Goal: Information Seeking & Learning: Check status

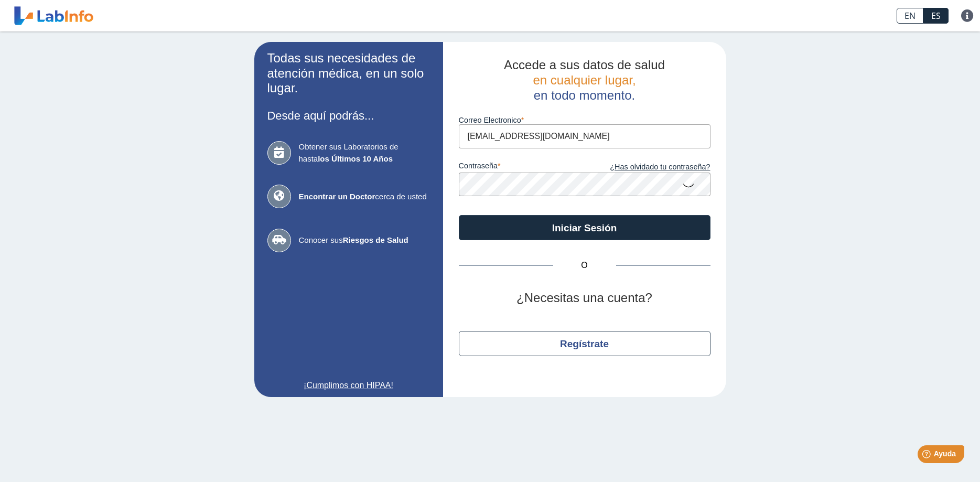
click at [688, 186] on icon at bounding box center [688, 185] width 13 height 20
click at [688, 186] on icon at bounding box center [688, 184] width 13 height 19
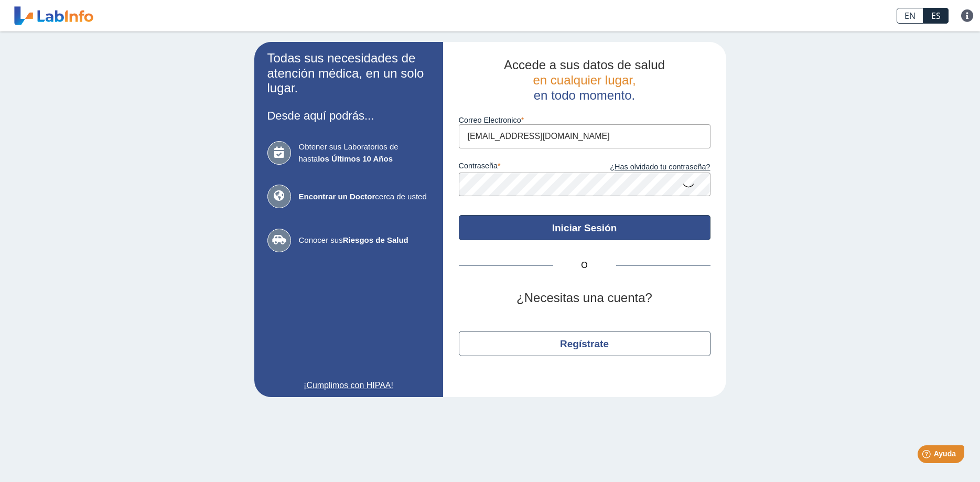
click at [617, 219] on button "Iniciar Sesión" at bounding box center [585, 227] width 252 height 25
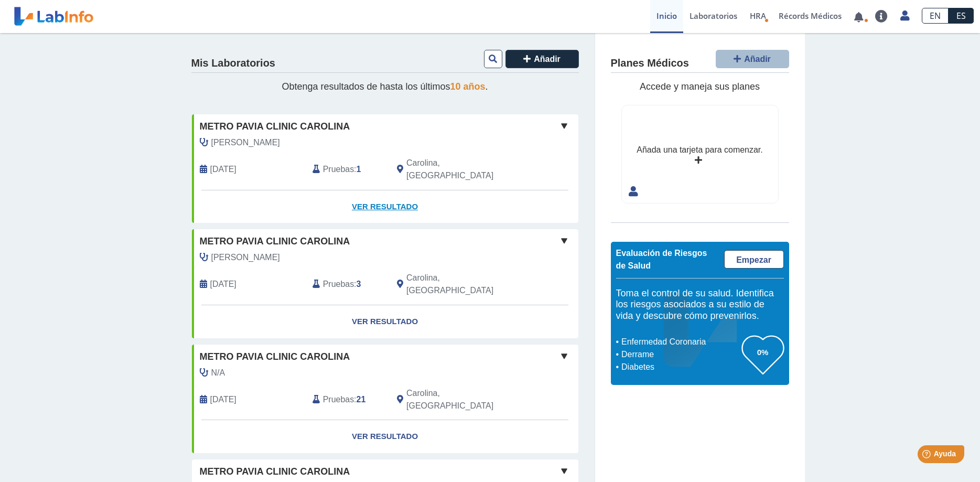
click at [390, 193] on link "Ver Resultado" at bounding box center [385, 206] width 386 height 33
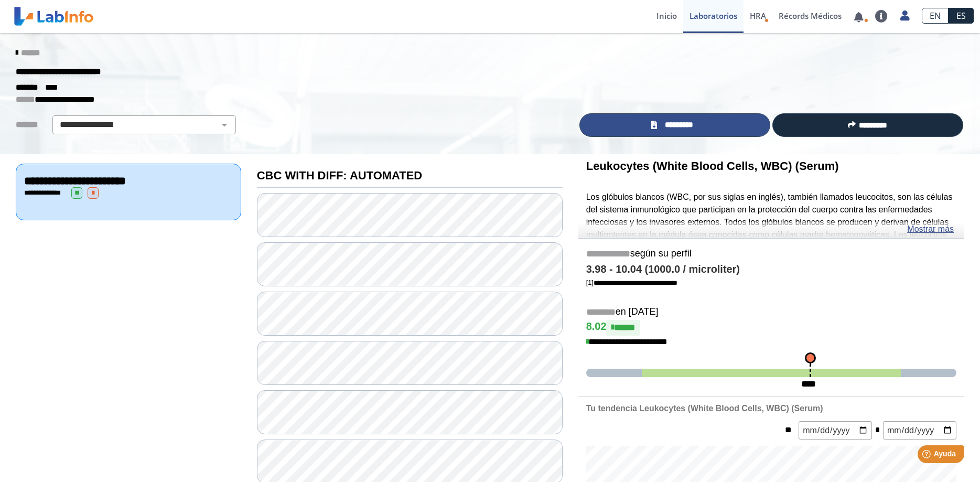
click at [677, 124] on span "*********" at bounding box center [679, 125] width 38 height 12
click at [934, 229] on link "Mostrar más" at bounding box center [930, 229] width 47 height 13
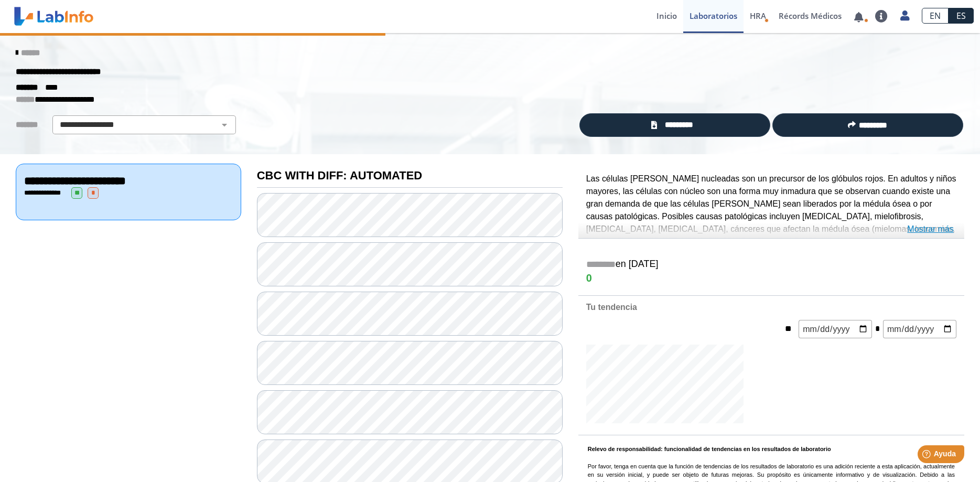
click at [927, 231] on link "Mostrar más" at bounding box center [930, 229] width 47 height 13
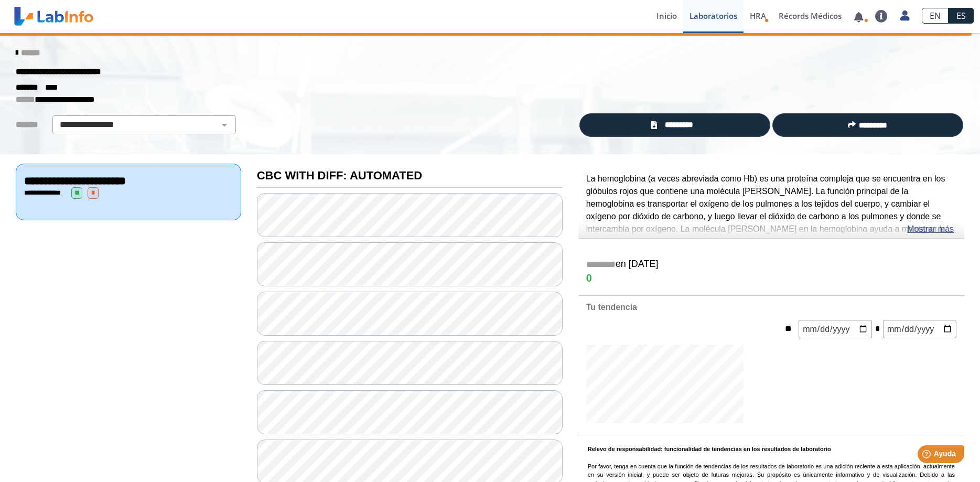
scroll to position [53, 0]
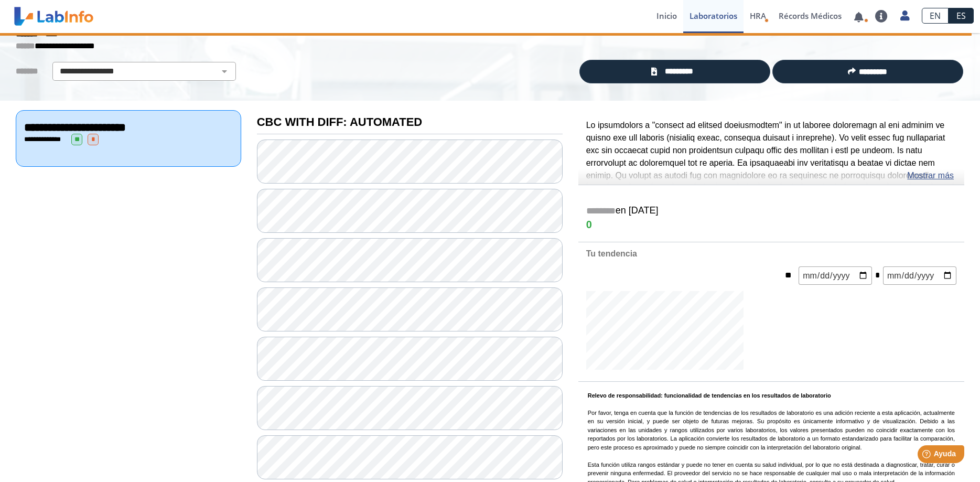
click at [935, 178] on link "Mostrar más" at bounding box center [930, 175] width 47 height 13
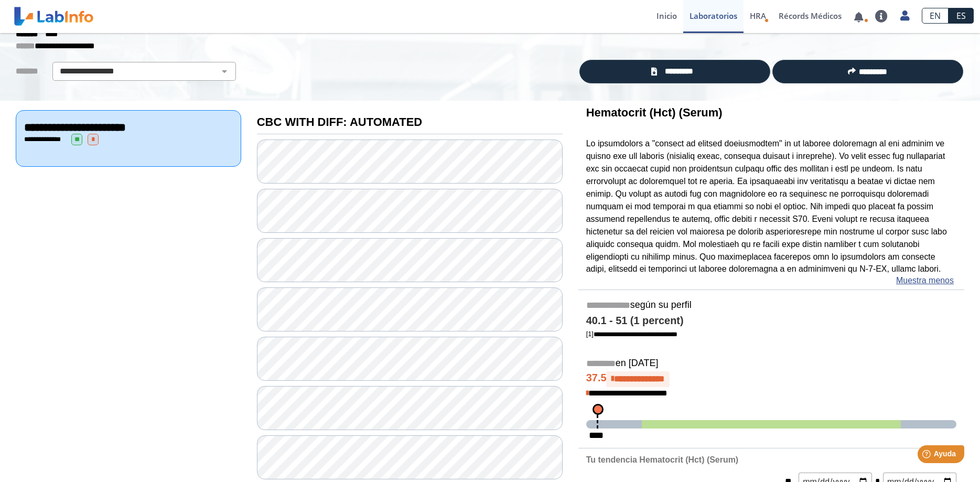
scroll to position [160, 0]
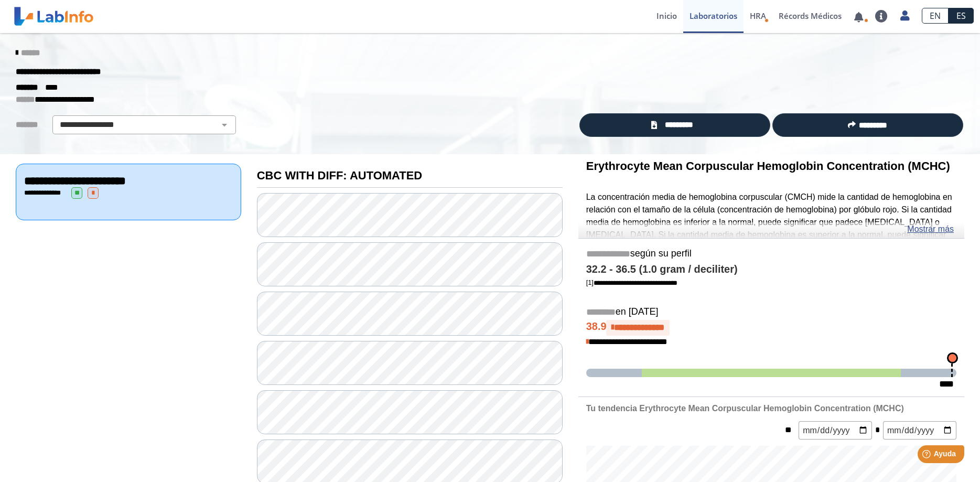
click at [938, 231] on link "Mostrar más" at bounding box center [930, 229] width 47 height 13
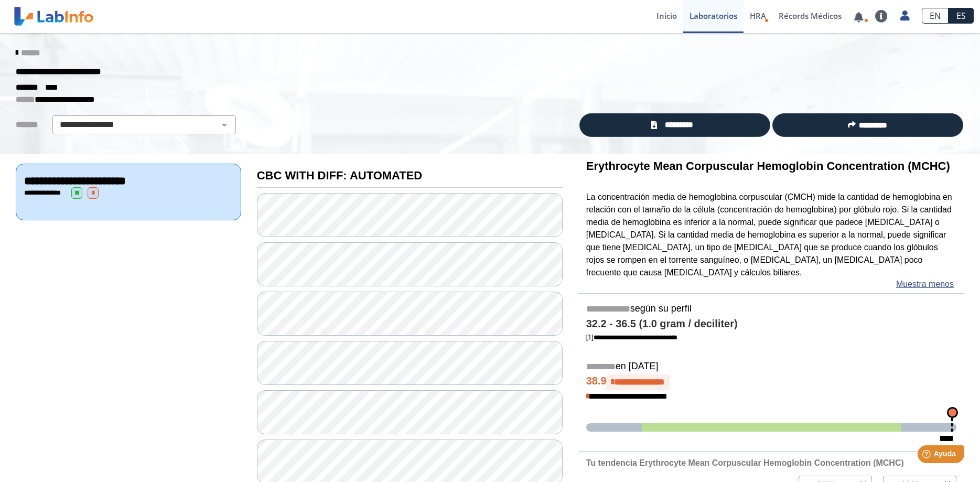
click at [831, 342] on div "**********" at bounding box center [771, 340] width 386 height 17
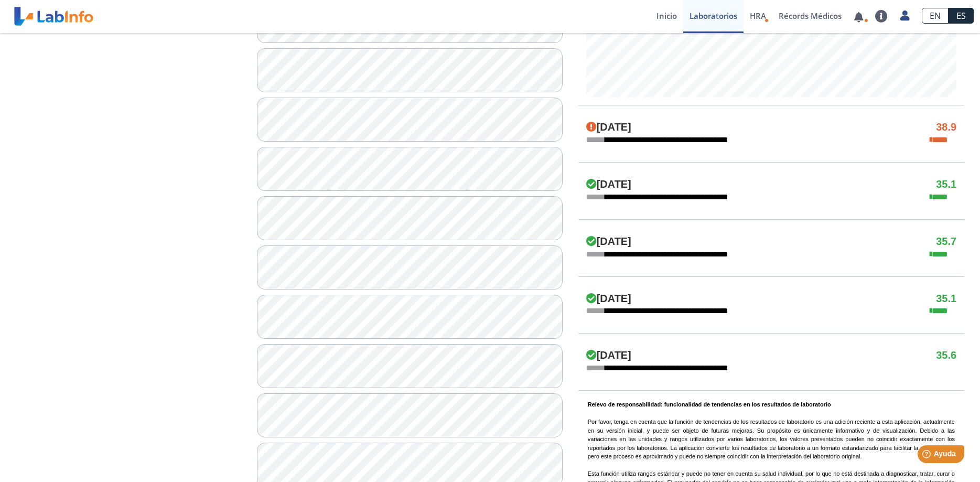
scroll to position [695, 0]
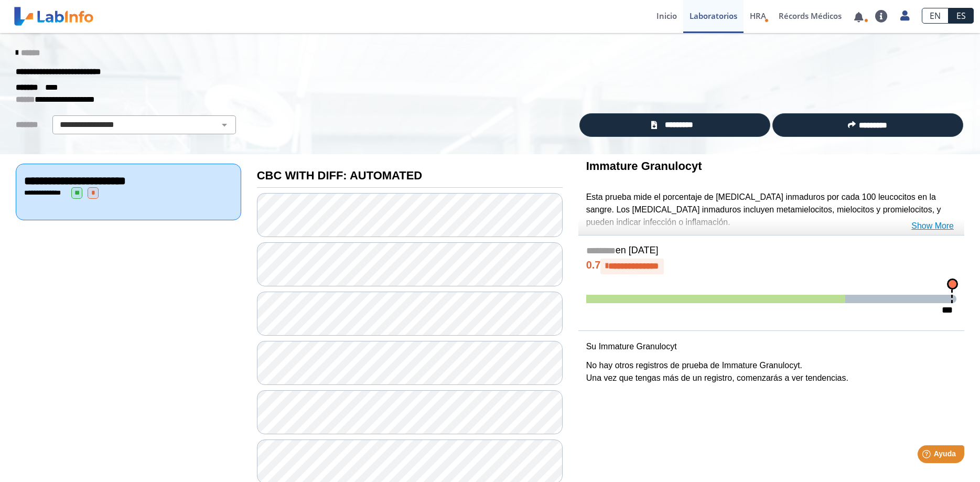
click at [937, 226] on link "Show More" at bounding box center [932, 226] width 42 height 13
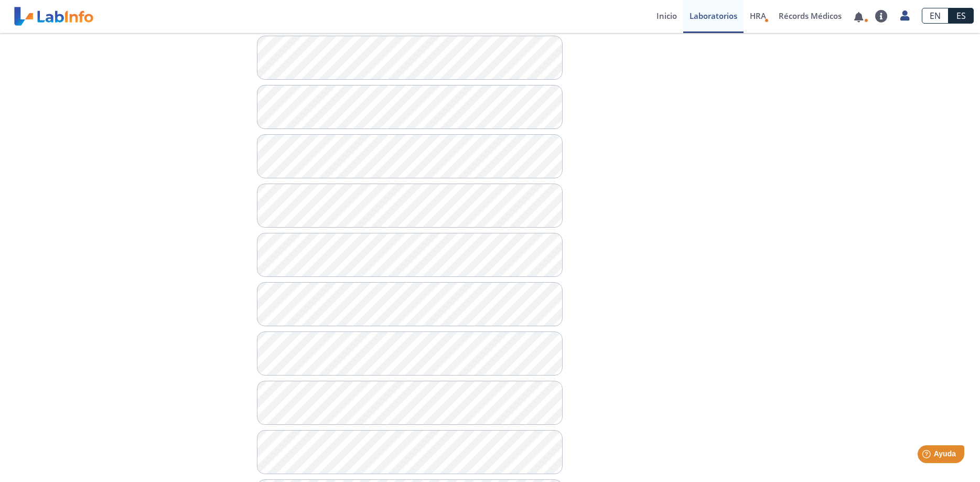
scroll to position [816, 0]
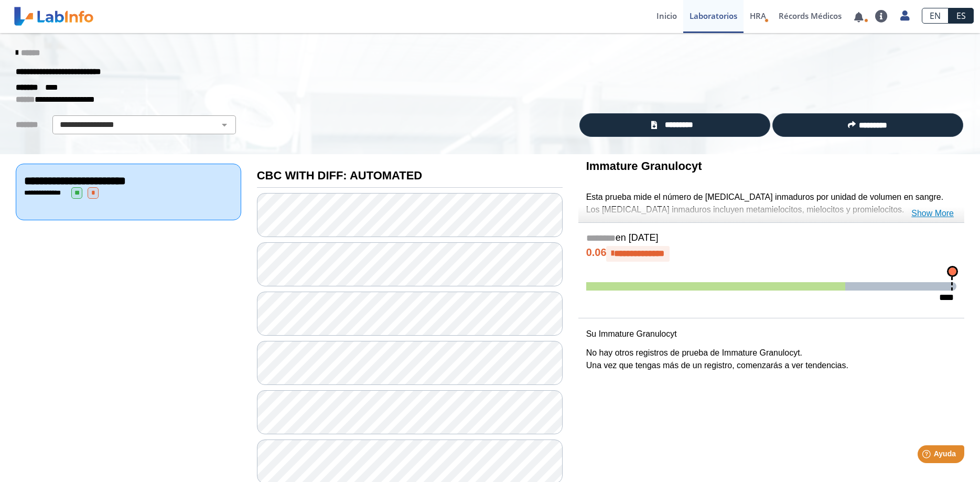
click at [931, 212] on link "Show More" at bounding box center [932, 213] width 42 height 13
